Goal: Task Accomplishment & Management: Manage account settings

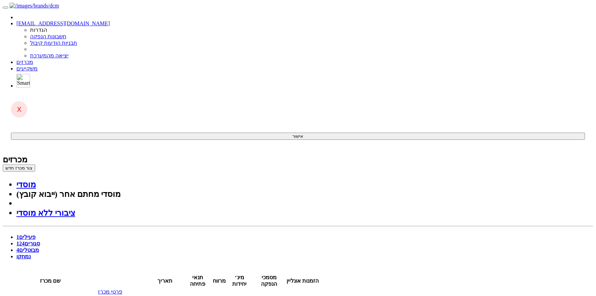
drag, startPoint x: 101, startPoint y: 83, endPoint x: 167, endPoint y: 133, distance: 83.0
drag, startPoint x: 527, startPoint y: 48, endPoint x: 171, endPoint y: 155, distance: 371.9
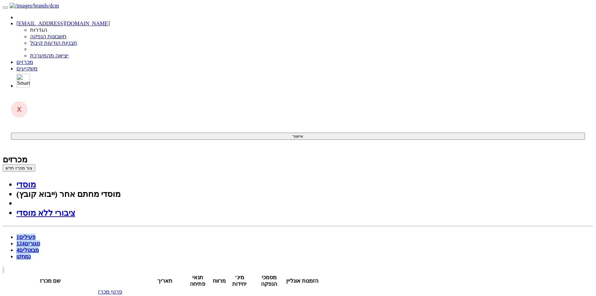
drag, startPoint x: 93, startPoint y: 59, endPoint x: 290, endPoint y: 140, distance: 213.1
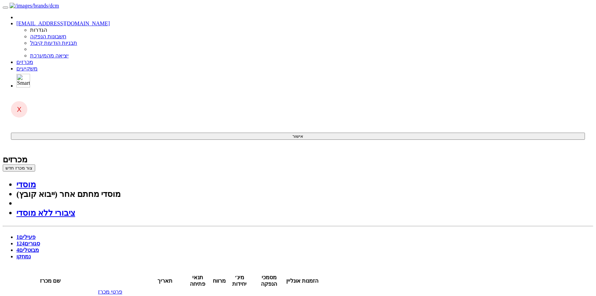
drag, startPoint x: 510, startPoint y: 44, endPoint x: 289, endPoint y: 165, distance: 252.0
drag, startPoint x: 78, startPoint y: 61, endPoint x: 184, endPoint y: 105, distance: 115.2
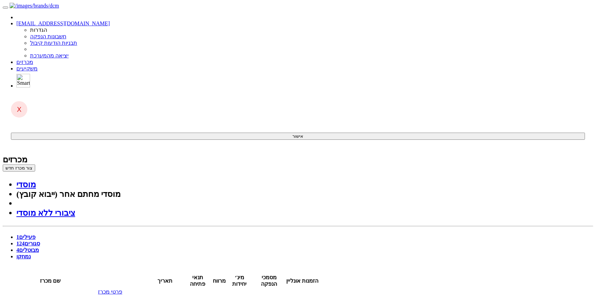
drag, startPoint x: 517, startPoint y: 53, endPoint x: 245, endPoint y: 164, distance: 293.5
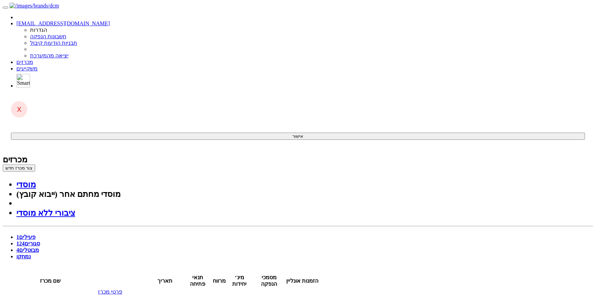
drag, startPoint x: 92, startPoint y: 58, endPoint x: 341, endPoint y: 159, distance: 268.6
drag, startPoint x: 356, startPoint y: 176, endPoint x: 364, endPoint y: 172, distance: 9.5
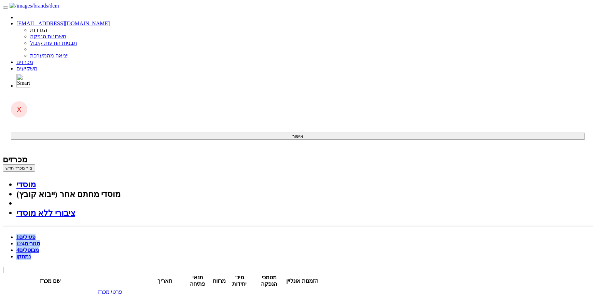
drag, startPoint x: 504, startPoint y: 47, endPoint x: 138, endPoint y: 166, distance: 384.5
drag, startPoint x: 82, startPoint y: 110, endPoint x: 167, endPoint y: 50, distance: 103.9
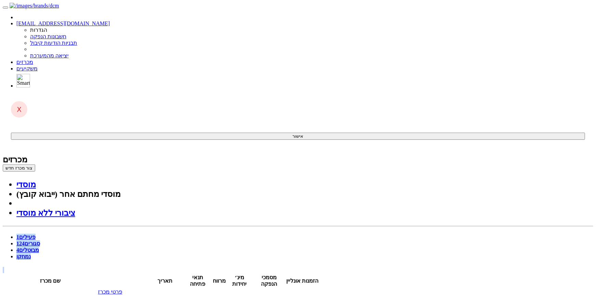
drag, startPoint x: 519, startPoint y: 43, endPoint x: 97, endPoint y: 192, distance: 447.9
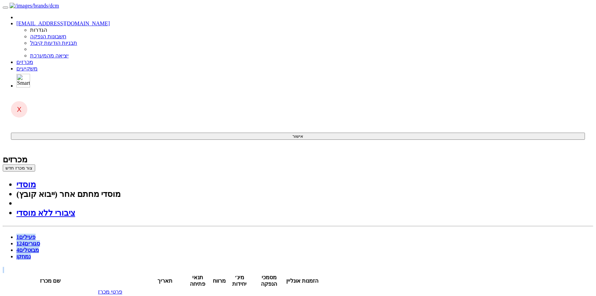
drag, startPoint x: 64, startPoint y: 117, endPoint x: 362, endPoint y: 64, distance: 302.9
drag, startPoint x: 536, startPoint y: 96, endPoint x: 534, endPoint y: 101, distance: 6.0
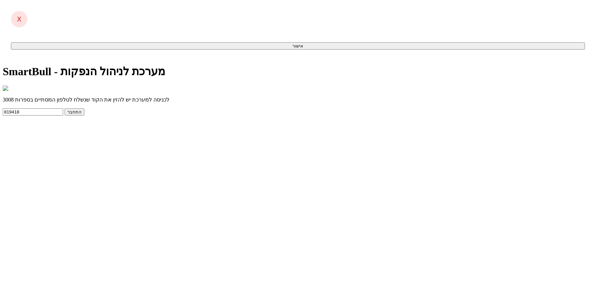
click at [84, 115] on button "התחבר" at bounding box center [75, 111] width 20 height 7
click at [63, 115] on input "text" at bounding box center [33, 111] width 60 height 7
type input "220117"
click at [84, 115] on button "התחבר" at bounding box center [75, 111] width 20 height 7
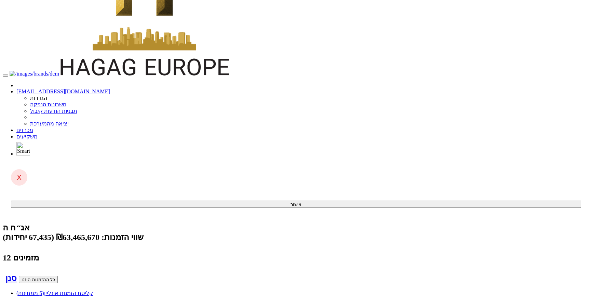
scroll to position [68, 0]
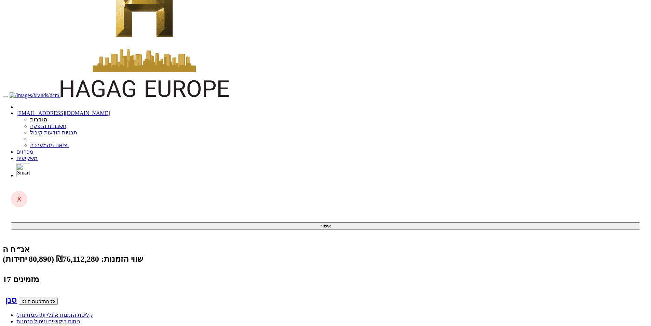
scroll to position [137, 0]
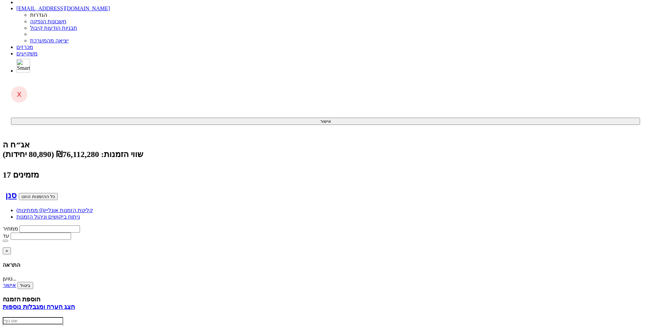
drag, startPoint x: 505, startPoint y: 211, endPoint x: 288, endPoint y: 209, distance: 217.3
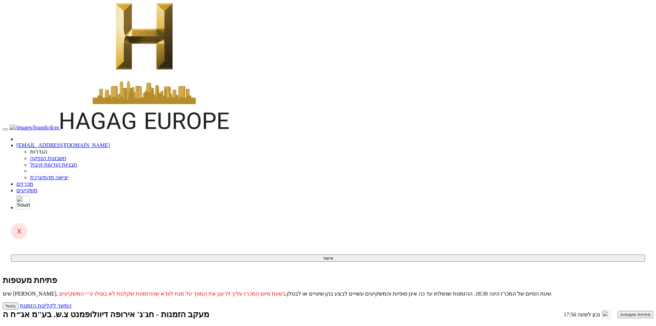
click at [618, 311] on button "פתיחת מעטפות" at bounding box center [636, 314] width 36 height 7
click at [71, 302] on link "המשך לקליטת הזמנות" at bounding box center [46, 305] width 52 height 6
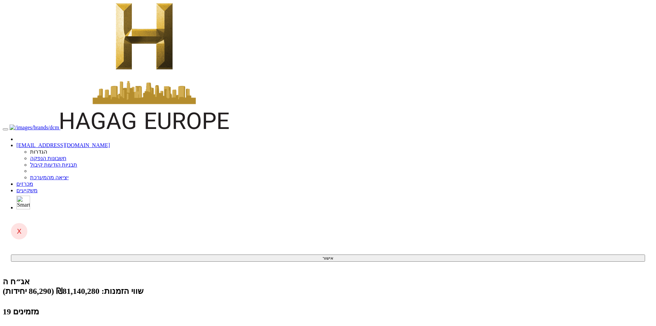
click at [110, 142] on link "[EMAIL_ADDRESS][DOMAIN_NAME]" at bounding box center [63, 145] width 94 height 6
drag, startPoint x: 401, startPoint y: 9, endPoint x: 397, endPoint y: 8, distance: 4.1
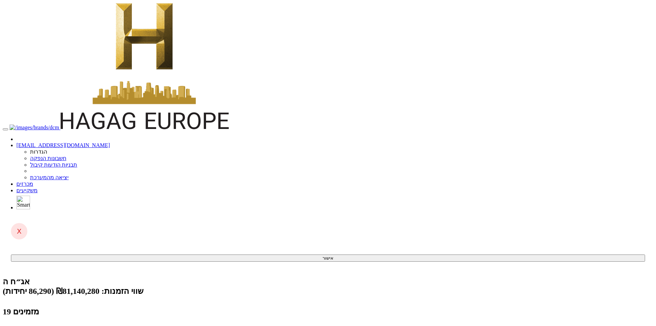
click at [110, 142] on link "[EMAIL_ADDRESS][DOMAIN_NAME]" at bounding box center [63, 145] width 94 height 6
click at [33, 181] on link "מכרזים" at bounding box center [24, 184] width 17 height 6
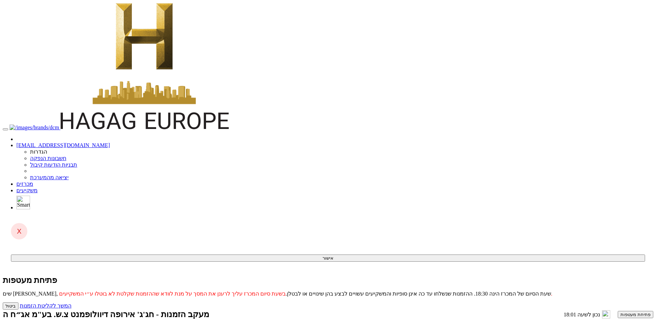
click at [618, 311] on button "פתיחת מעטפות" at bounding box center [636, 314] width 36 height 7
click at [71, 302] on link "המשך לקליטת הזמנות" at bounding box center [46, 305] width 52 height 6
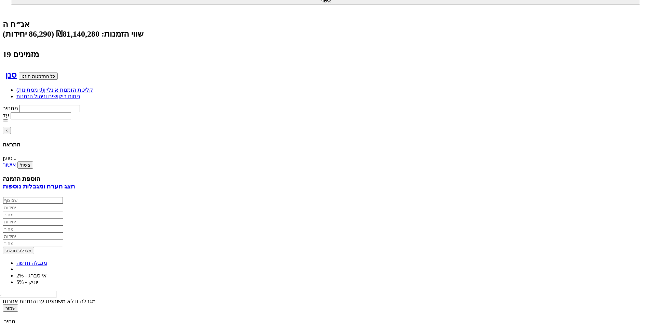
scroll to position [302, 0]
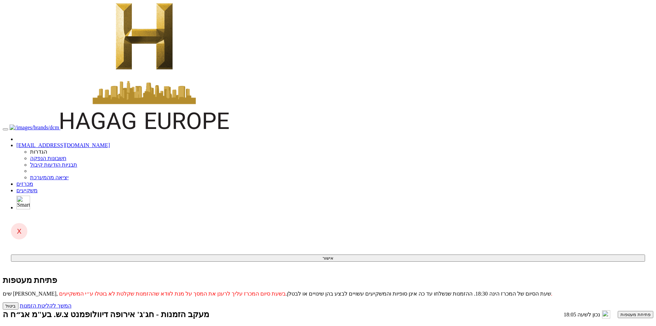
click at [618, 311] on button "פתיחת מעטפות" at bounding box center [636, 314] width 36 height 7
click at [71, 302] on link "המשך לקליטת הזמנות" at bounding box center [46, 305] width 52 height 6
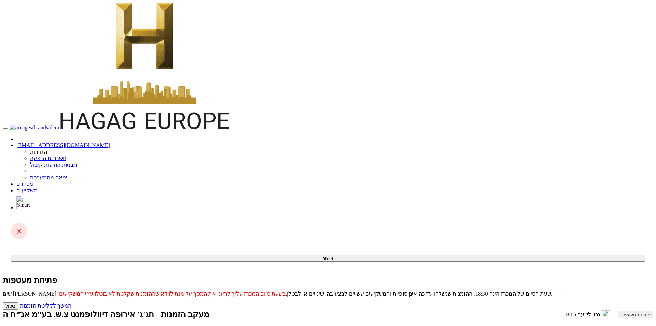
click at [618, 311] on button "פתיחת מעטפות" at bounding box center [636, 314] width 36 height 7
click at [71, 302] on link "המשך לקליטת הזמנות" at bounding box center [46, 305] width 52 height 6
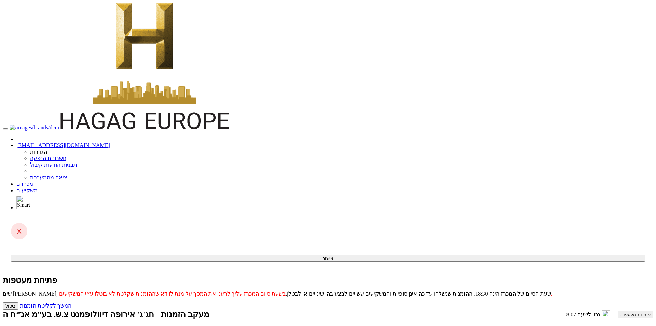
click at [618, 311] on button "פתיחת מעטפות" at bounding box center [636, 314] width 36 height 7
click at [71, 302] on link "המשך לקליטת הזמנות" at bounding box center [46, 305] width 52 height 6
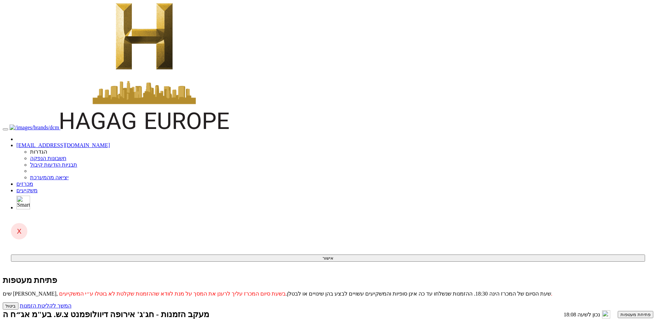
click at [618, 311] on button "פתיחת מעטפות" at bounding box center [636, 314] width 36 height 7
click at [71, 302] on link "המשך לקליטת הזמנות" at bounding box center [46, 305] width 52 height 6
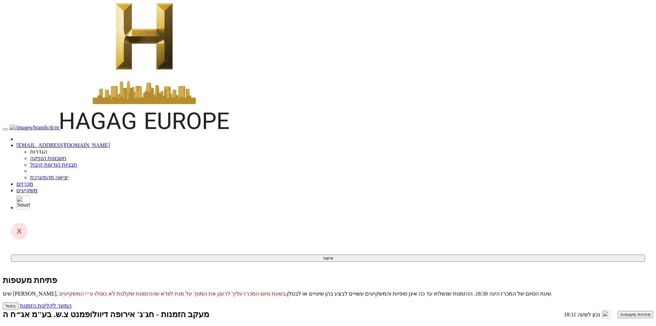
click at [618, 311] on button "פתיחת מעטפות" at bounding box center [636, 314] width 36 height 7
click at [71, 302] on link "המשך לקליטת הזמנות" at bounding box center [46, 305] width 52 height 6
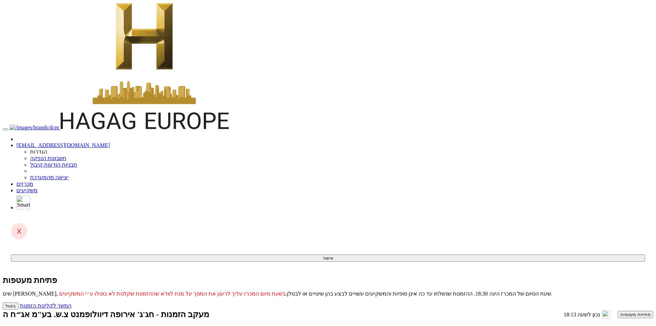
click at [618, 311] on button "פתיחת מעטפות" at bounding box center [636, 314] width 36 height 7
click at [71, 302] on link "המשך לקליטת הזמנות" at bounding box center [46, 305] width 52 height 6
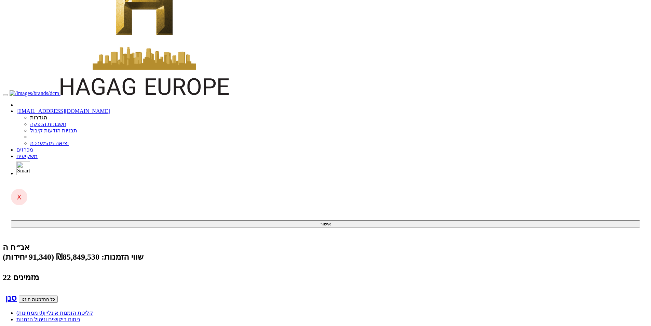
scroll to position [0, -102]
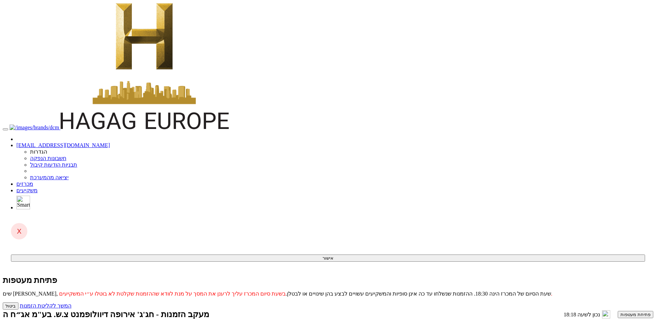
click at [618, 311] on button "פתיחת מעטפות" at bounding box center [636, 314] width 36 height 7
click at [71, 302] on link "המשך לקליטת הזמנות" at bounding box center [46, 305] width 52 height 6
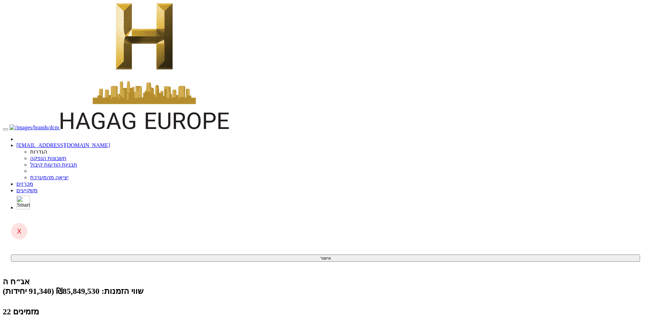
scroll to position [0, 0]
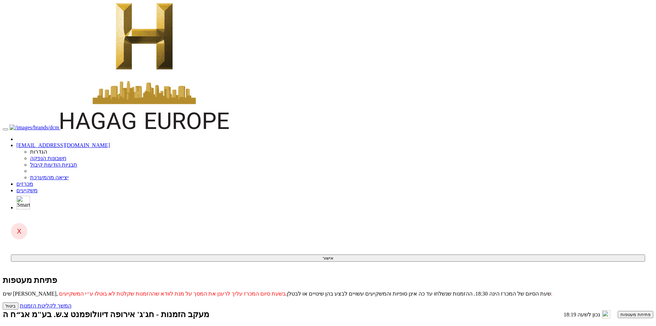
click at [618, 311] on button "פתיחת מעטפות" at bounding box center [636, 314] width 36 height 7
click at [71, 302] on link "המשך לקליטת הזמנות" at bounding box center [46, 305] width 52 height 6
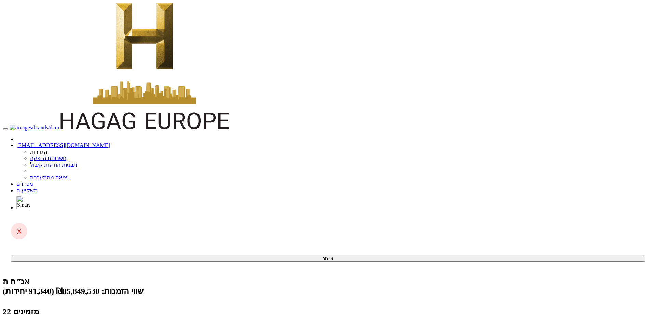
click at [376, 286] on div "שווי הזמנות: ₪85,849,530 (91,340 יחידות)" at bounding box center [328, 291] width 650 height 10
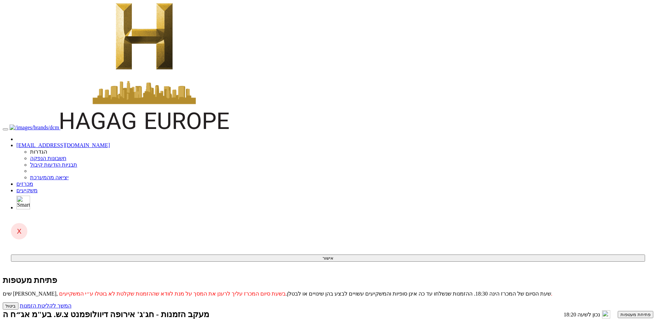
click at [618, 311] on button "פתיחת מעטפות" at bounding box center [636, 314] width 36 height 7
click at [71, 302] on link "המשך לקליטת הזמנות" at bounding box center [46, 305] width 52 height 6
